Goal: Task Accomplishment & Management: Use online tool/utility

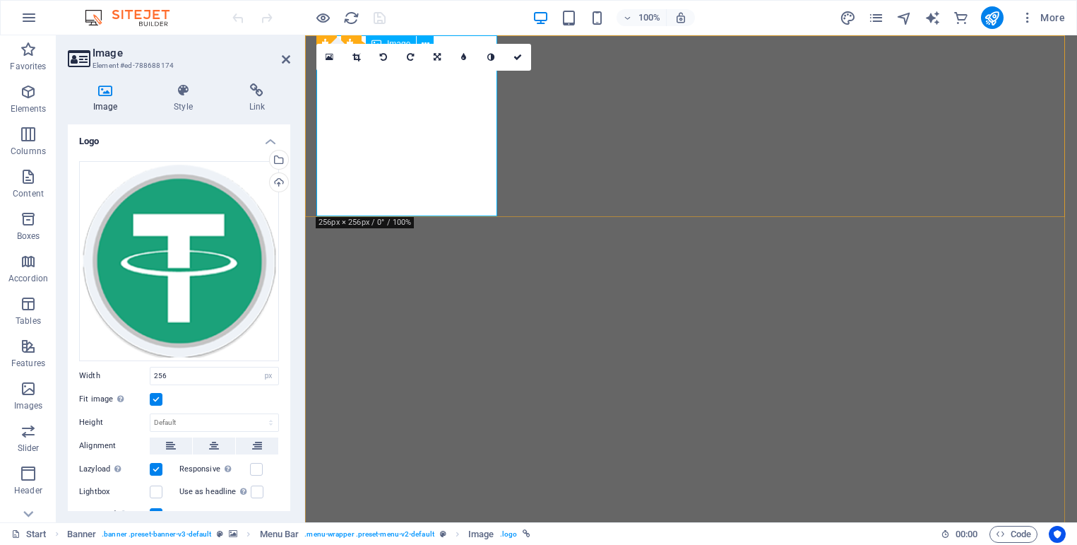
select select "px"
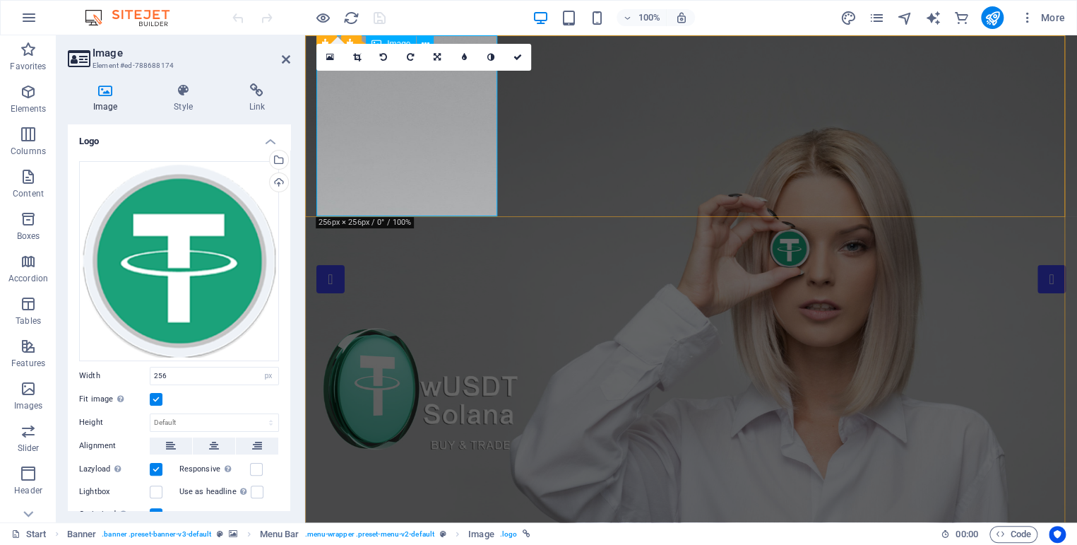
click at [278, 180] on div "Upload" at bounding box center [277, 183] width 21 height 21
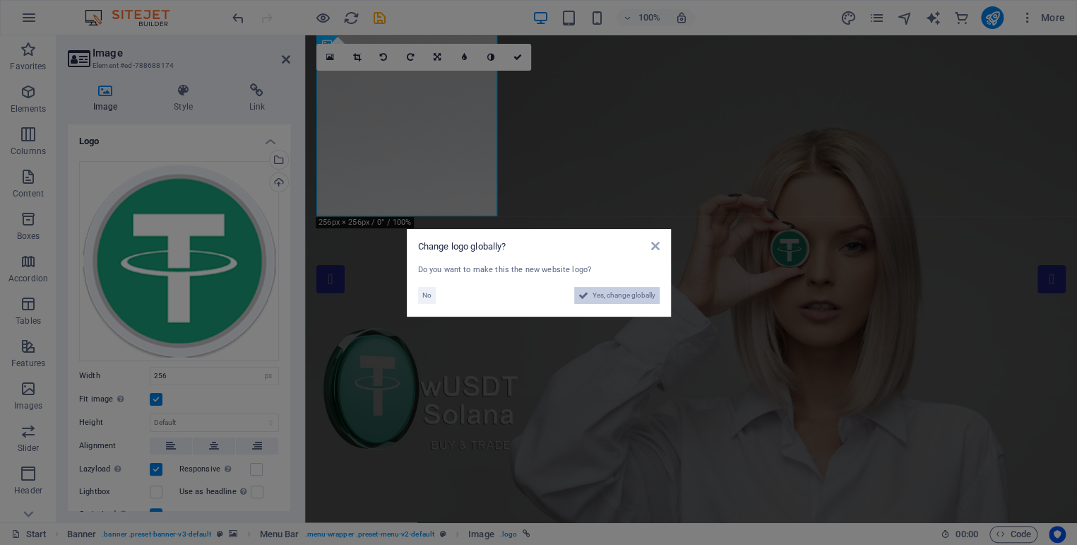
click at [603, 290] on span "Yes, change globally" at bounding box center [624, 295] width 63 height 17
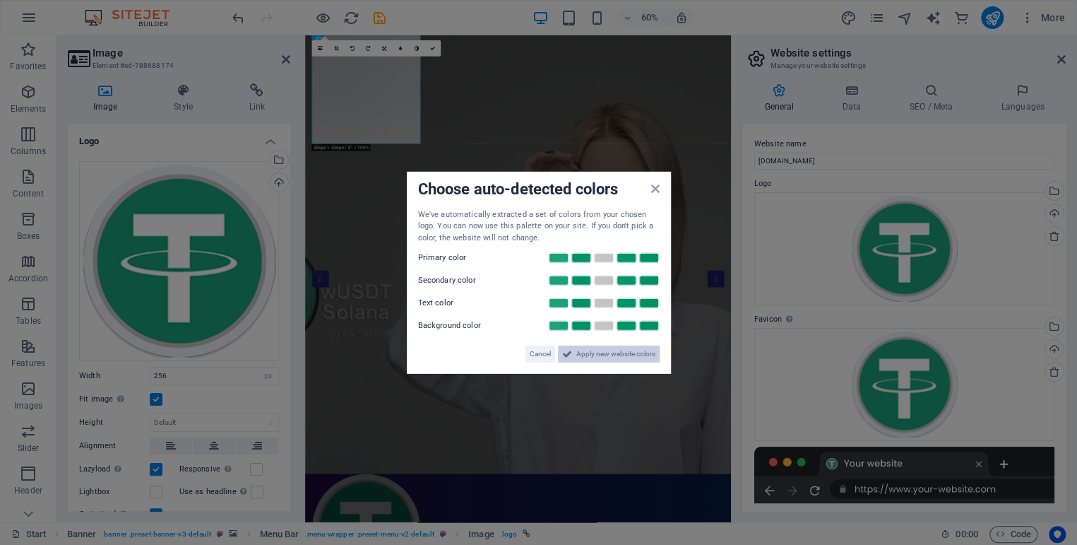
click at [589, 346] on span "Apply new website colors" at bounding box center [615, 353] width 79 height 17
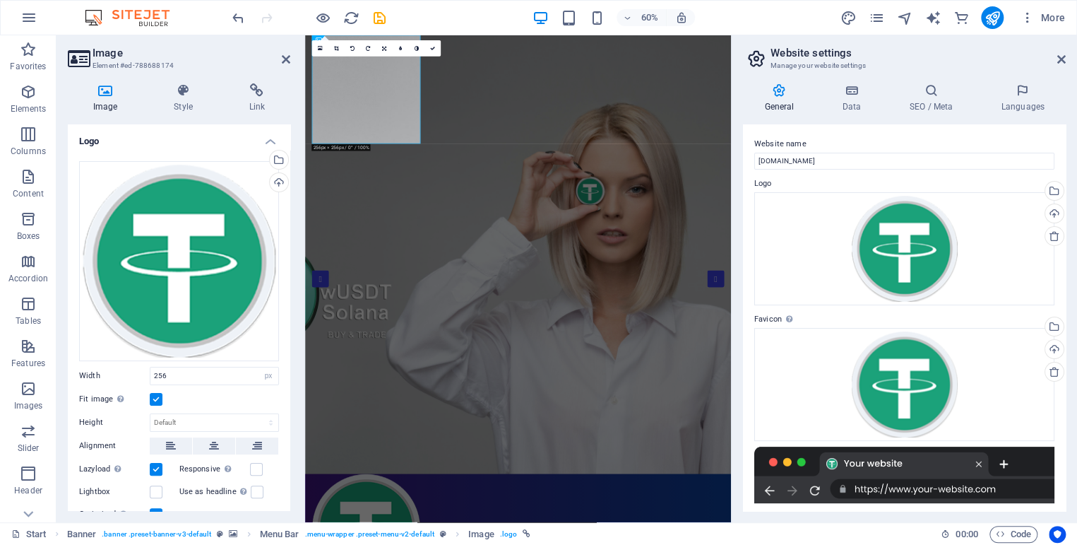
click at [1067, 59] on aside "Website settings Manage your website settings General Data SEO / Meta Languages…" at bounding box center [904, 278] width 346 height 487
click at [1062, 59] on icon at bounding box center [1062, 59] width 8 height 11
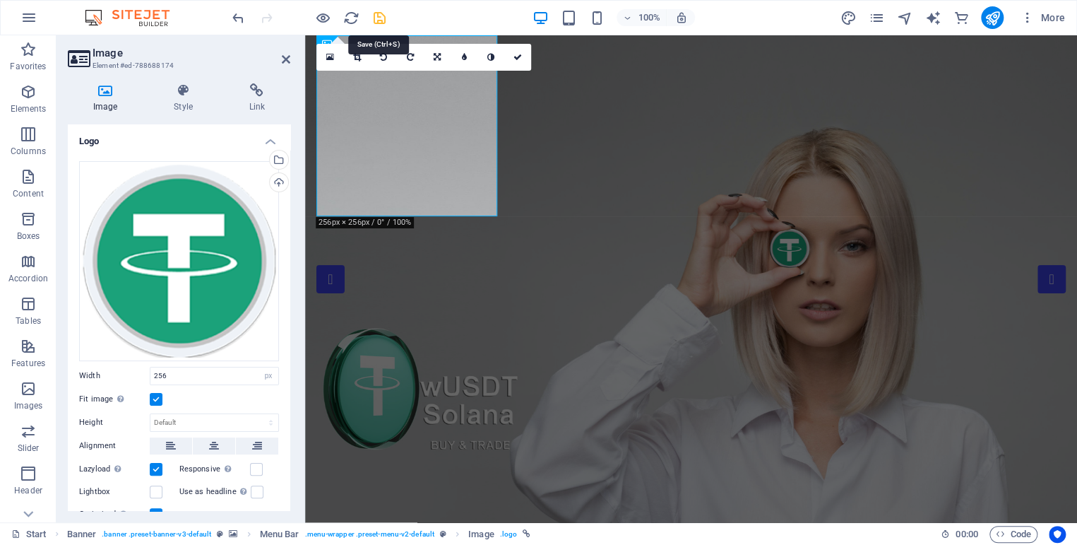
click at [380, 15] on icon "save" at bounding box center [380, 18] width 16 height 16
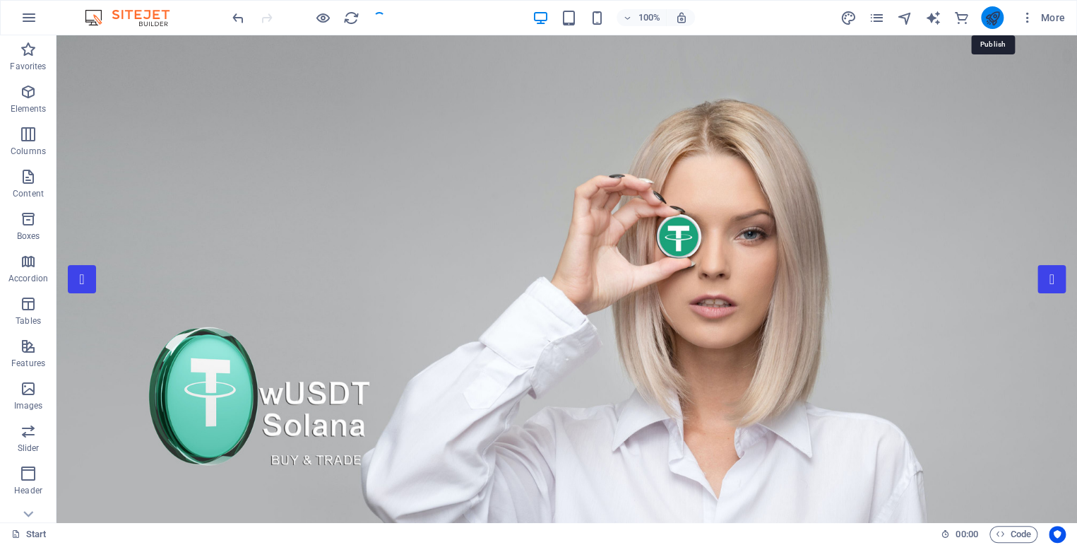
click at [1000, 16] on icon "publish" at bounding box center [992, 18] width 16 height 16
checkbox input "false"
